Goal: Information Seeking & Learning: Find specific fact

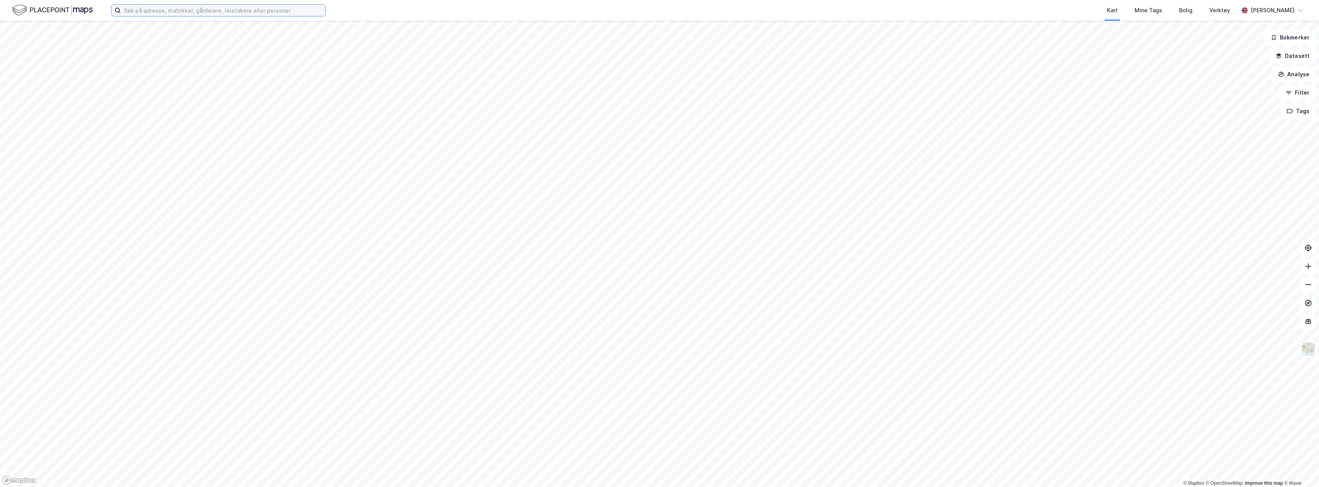
click at [206, 12] on input at bounding box center [223, 11] width 205 height 12
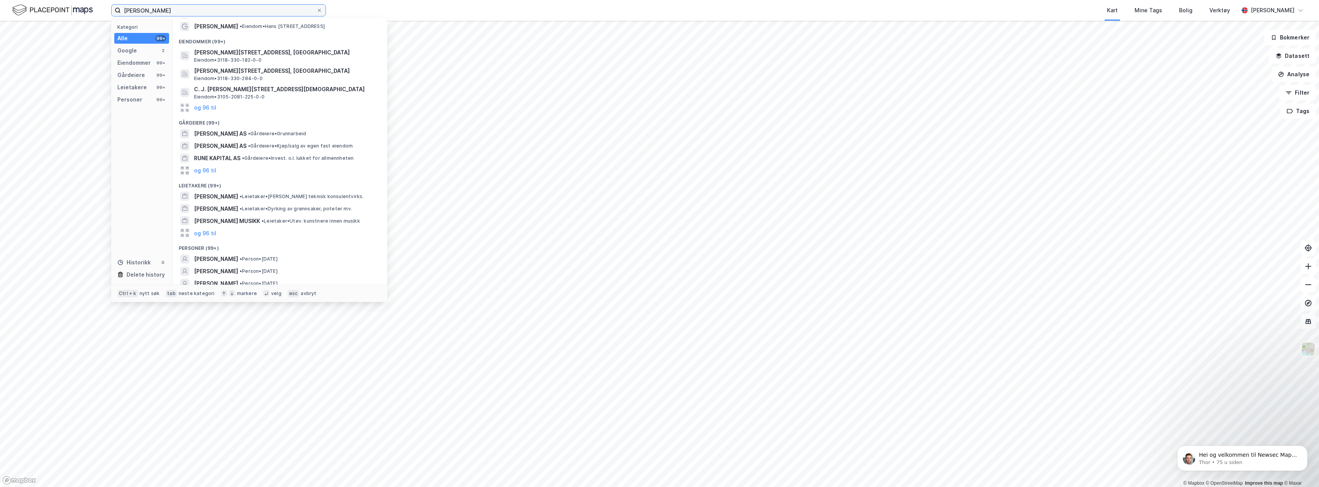
scroll to position [41, 0]
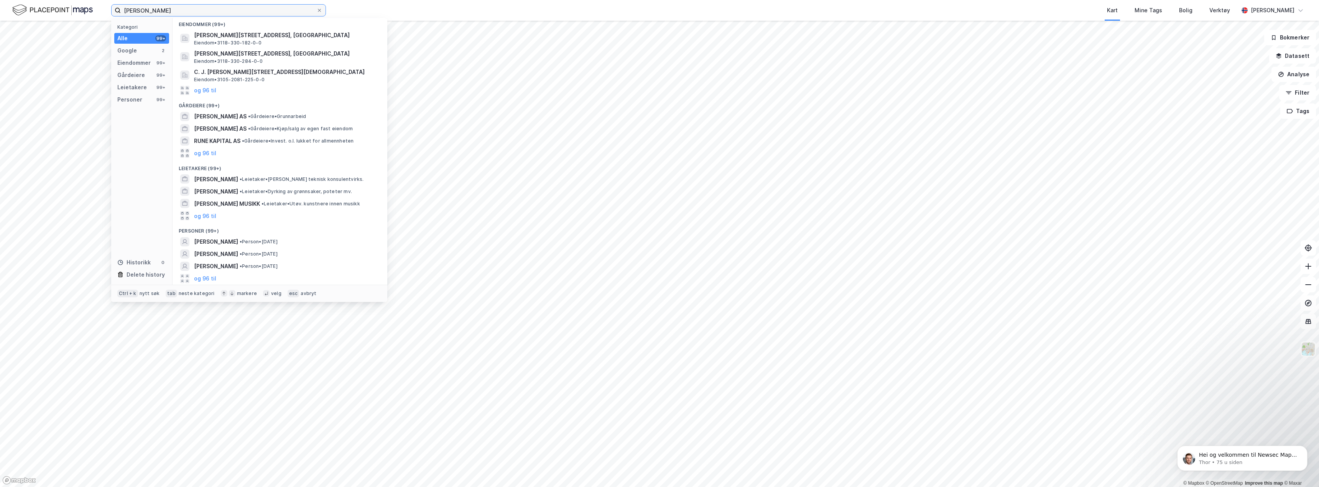
click at [139, 8] on input "[PERSON_NAME]" at bounding box center [219, 11] width 196 height 12
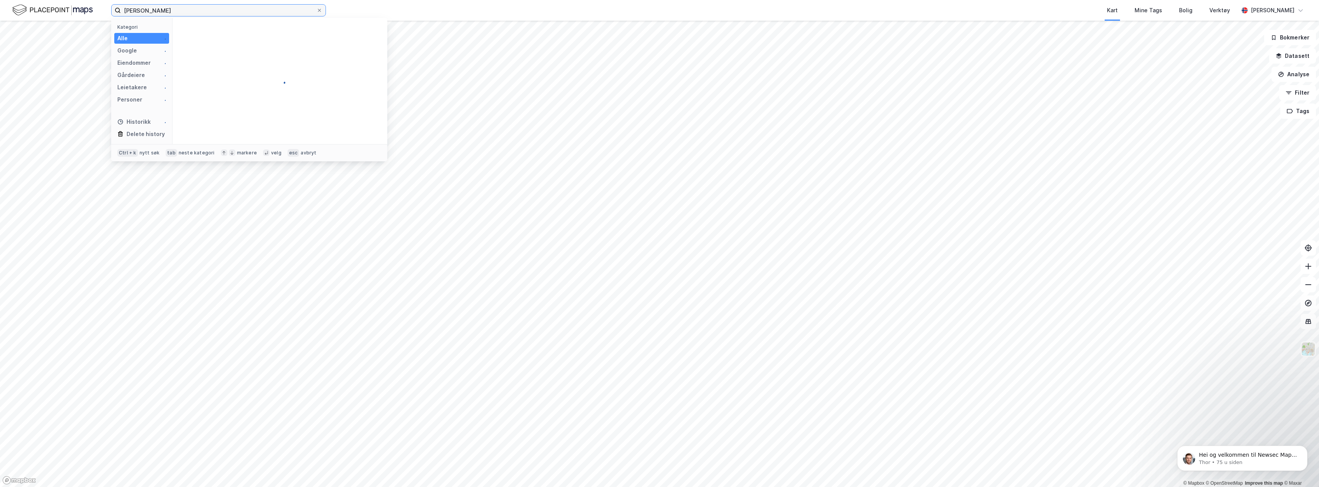
scroll to position [0, 0]
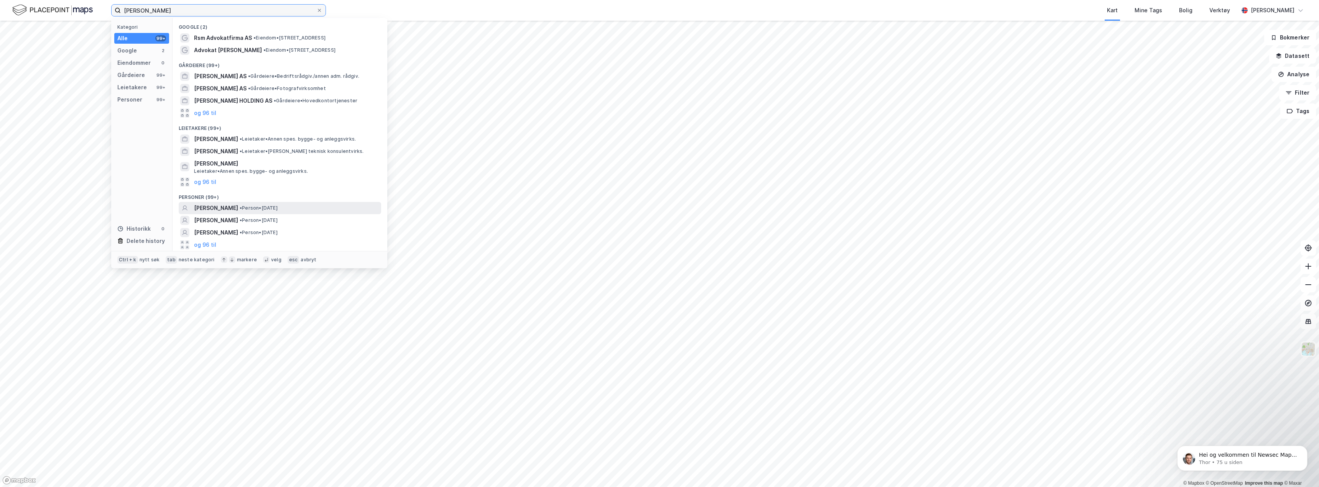
type input "[PERSON_NAME]"
click at [238, 205] on span "[PERSON_NAME]" at bounding box center [216, 208] width 44 height 9
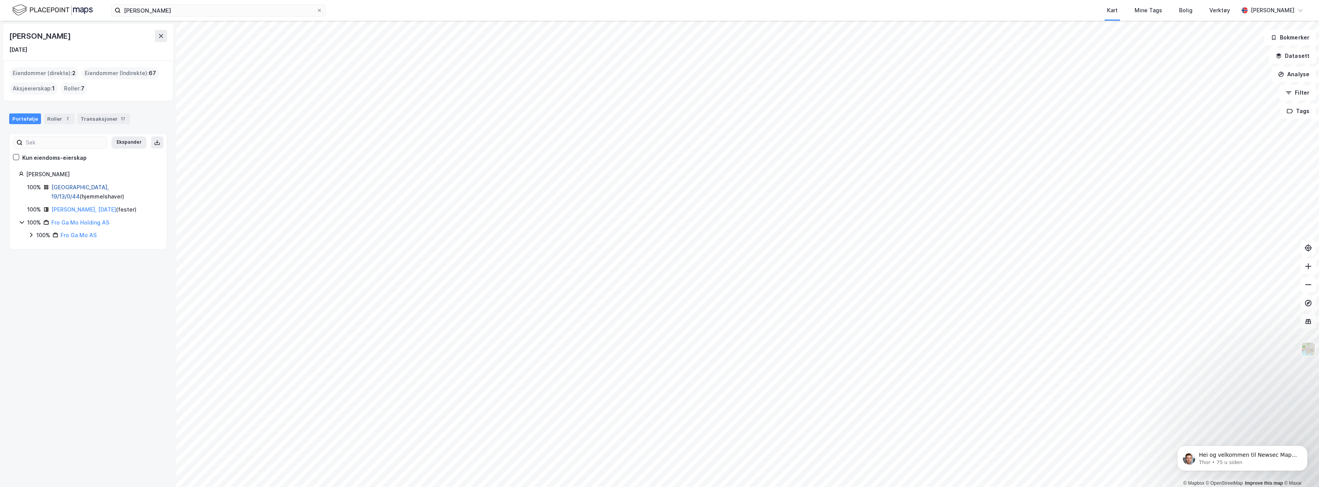
click at [86, 188] on link "[GEOGRAPHIC_DATA], 19/13/0/44" at bounding box center [80, 192] width 58 height 16
